Goal: Task Accomplishment & Management: Manage account settings

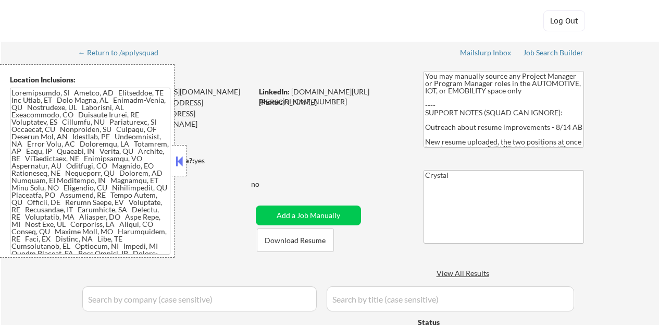
select select ""applied""
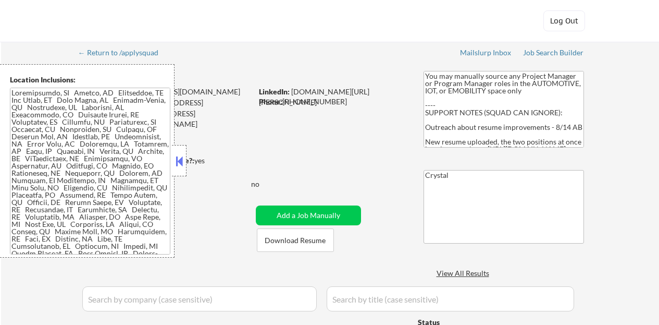
select select ""applied""
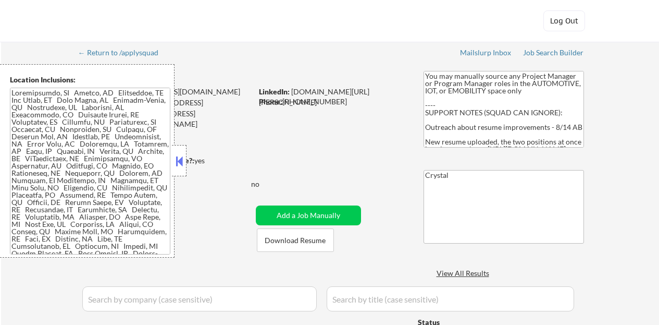
select select ""applied""
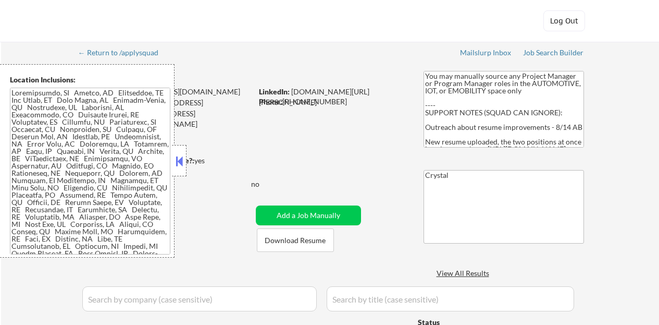
select select ""applied""
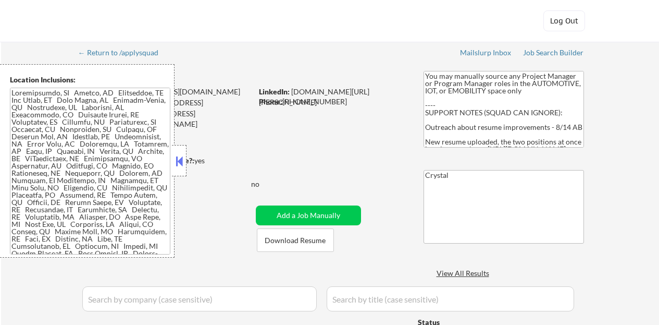
select select ""applied""
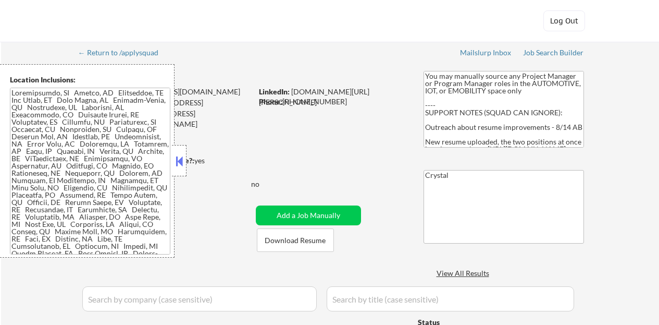
select select ""applied""
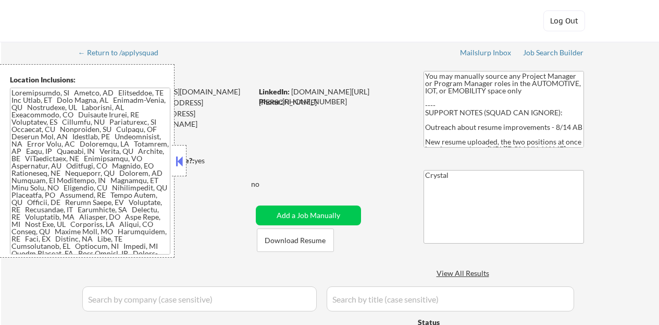
select select ""applied""
select select ""excluded__bad_match_""
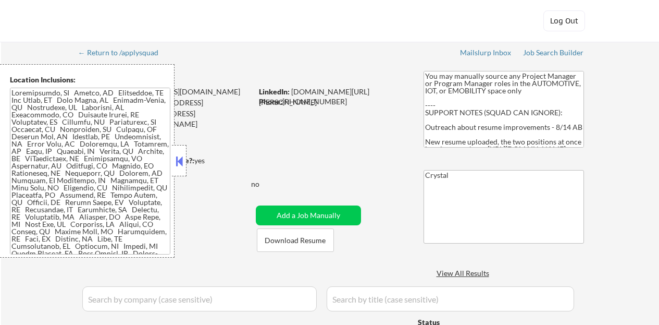
select select ""excluded__bad_match_""
select select ""excluded__salary_""
select select ""excluded__bad_match_""
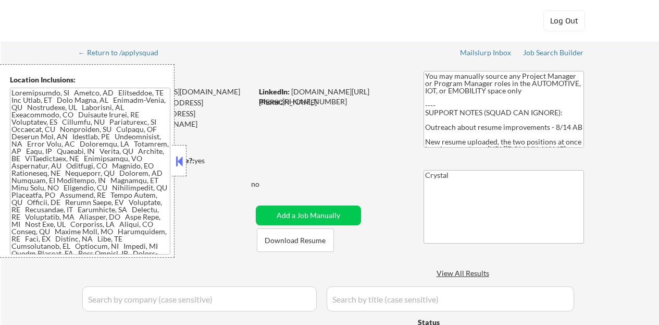
select select ""excluded__bad_match_""
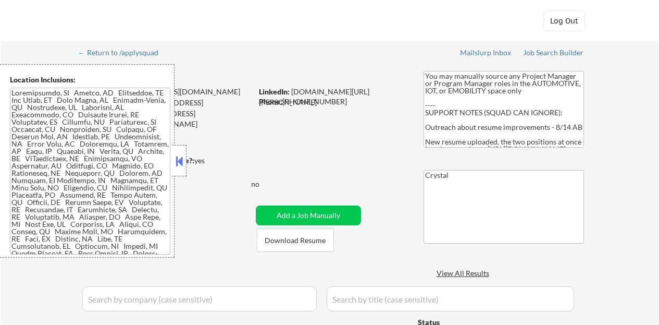
select select ""excluded__bad_match_""
select select ""excluded__location_""
select select ""excluded__expired_""
select select ""excluded__bad_match_""
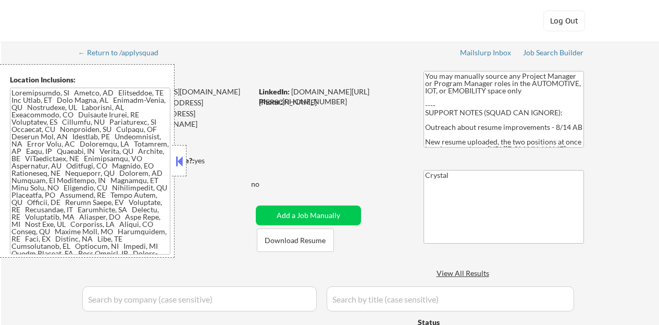
select select ""excluded__bad_match_""
select select ""excluded__other_""
select select ""excluded__location_""
select select ""excluded__salary_""
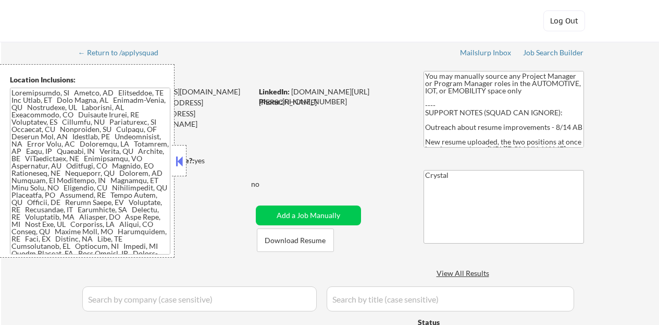
select select ""excluded__location_""
select select ""excluded__bad_match_""
select select ""pending""
select select ""excluded__bad_match_""
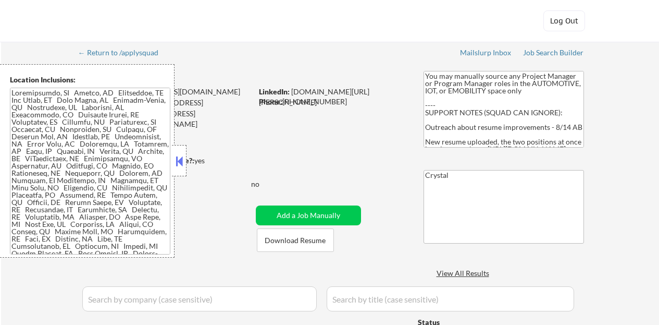
select select ""excluded__expired_""
select select ""excluded__location_""
select select ""excluded__bad_match_""
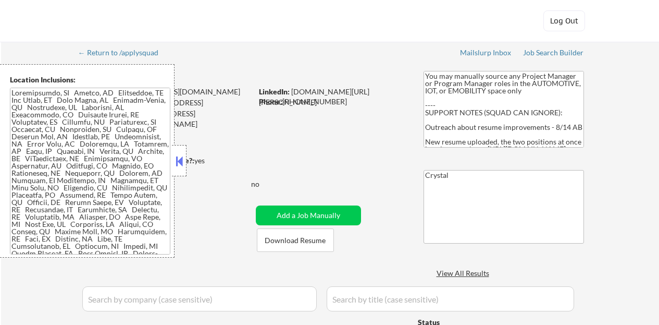
select select ""excluded__salary_""
select select ""excluded__bad_match_""
select select ""excluded""
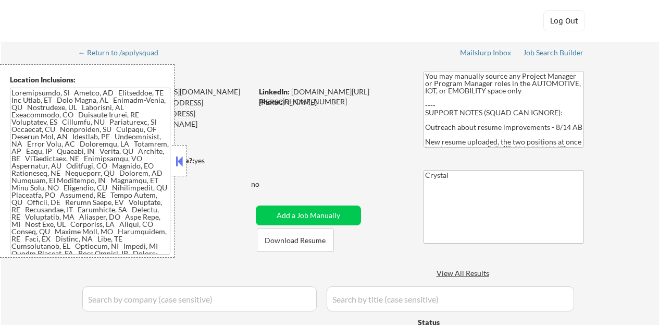
select select ""excluded__location_""
select select ""excluded__salary_""
select select ""excluded__location_""
select select ""excluded__bad_match_""
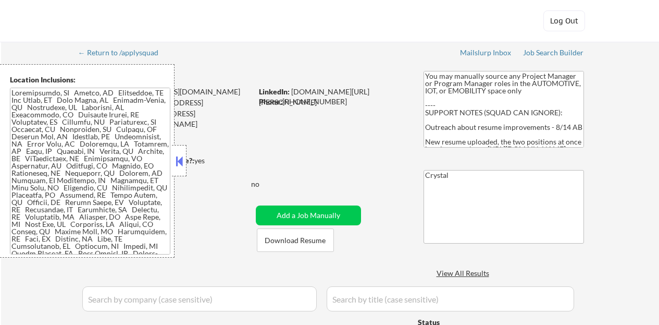
select select ""excluded__bad_match_""
select select ""excluded__expired_""
select select ""excluded__bad_match_""
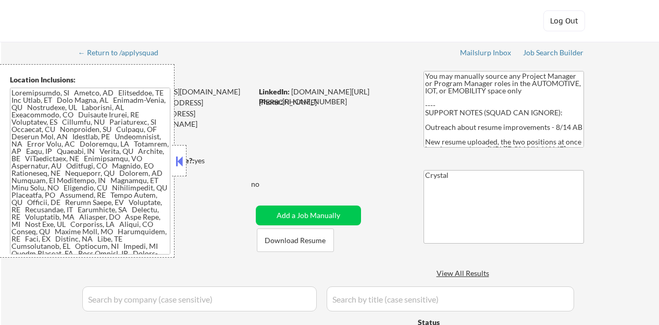
select select ""excluded__bad_match_""
select select ""excluded__expired_""
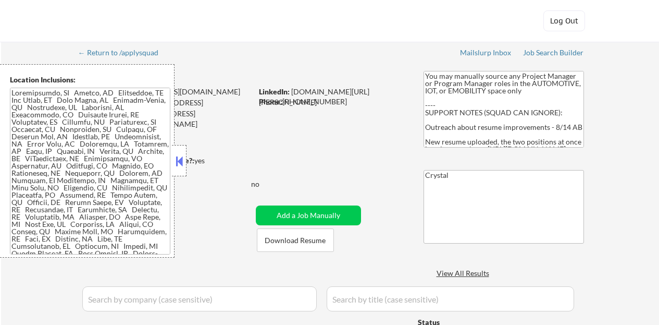
select select ""excluded__bad_match_""
select select ""excluded__expired_""
select select ""excluded__bad_match_""
select select ""excluded__expired_""
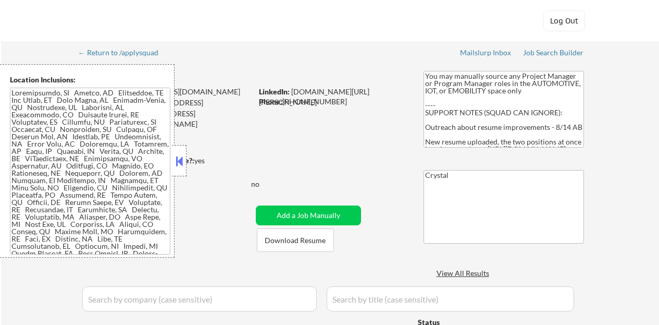
select select ""excluded__expired_""
select select ""excluded__bad_match_""
select select ""excluded__expired_""
select select ""excluded__location_""
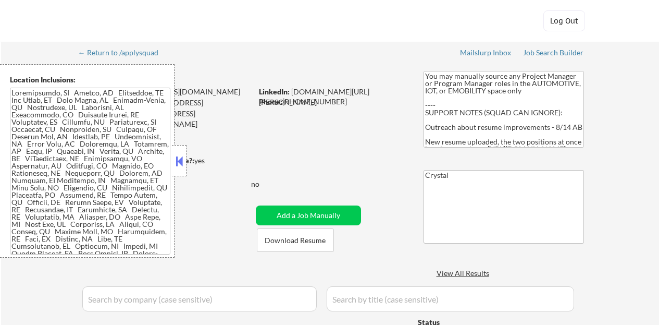
select select ""excluded__bad_match_""
select select ""excluded__salary_""
select select ""excluded__bad_match_""
